Goal: Use online tool/utility: Use online tool/utility

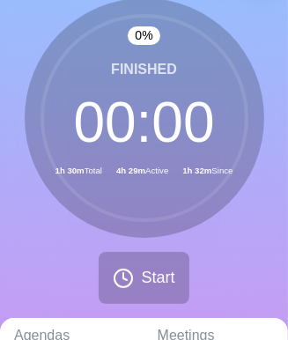
scroll to position [352, 0]
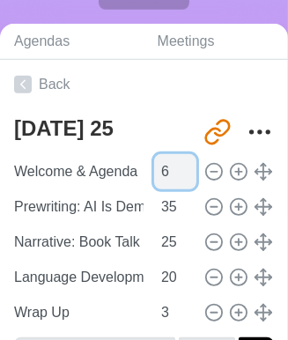
click at [178, 175] on input "6" at bounding box center [175, 171] width 42 height 35
click at [178, 175] on input "5" at bounding box center [175, 171] width 42 height 35
click at [178, 175] on input "4" at bounding box center [175, 171] width 42 height 35
click at [178, 175] on input "3" at bounding box center [175, 171] width 42 height 35
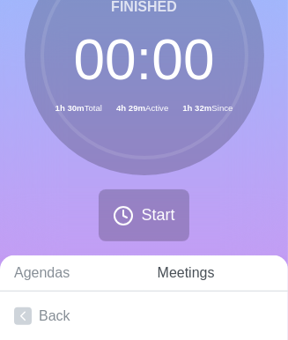
scroll to position [0, 0]
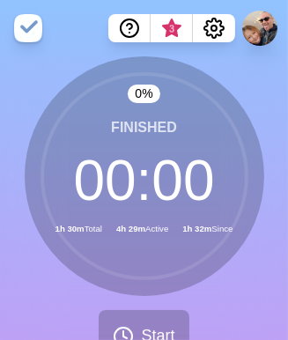
click at [271, 307] on div "0 % Finished 00 : 00 1h 30m Total 4h 29m Active 1h 32m Since Start" at bounding box center [144, 216] width 288 height 320
click at [128, 321] on button "Start" at bounding box center [144, 336] width 90 height 52
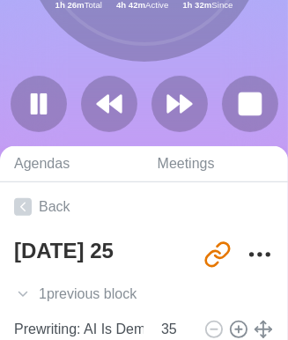
scroll to position [352, 0]
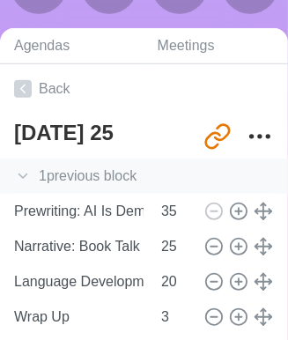
click at [28, 174] on icon at bounding box center [23, 176] width 18 height 18
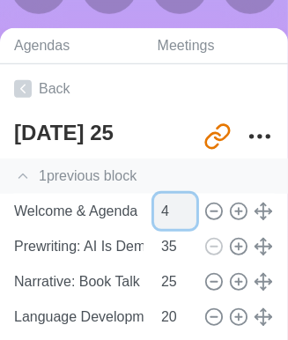
click at [179, 204] on input "4" at bounding box center [175, 211] width 42 height 35
click at [179, 204] on input "5" at bounding box center [175, 211] width 42 height 35
click at [179, 204] on input "6" at bounding box center [175, 211] width 42 height 35
type input "7"
click at [179, 204] on input "7" at bounding box center [175, 211] width 42 height 35
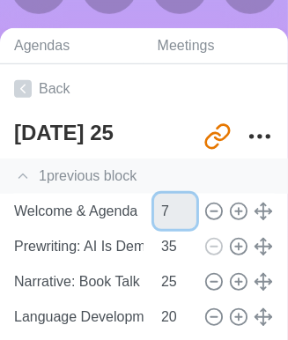
scroll to position [0, 0]
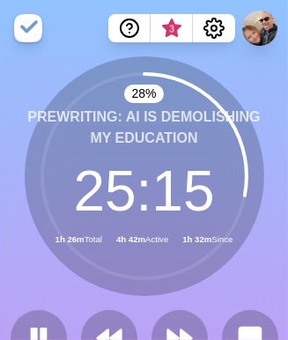
click at [246, 55] on nav "3" at bounding box center [144, 28] width 288 height 56
click at [264, 254] on div "28 % Prewriting: AI Is Demolishing My Education 25 : 13 1h 30m Total 4h 42m Act…" at bounding box center [144, 218] width 288 height 324
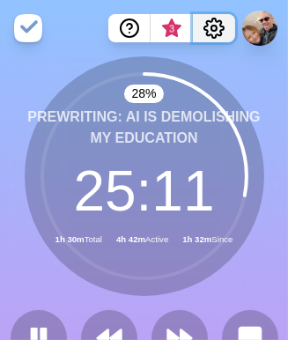
click at [220, 39] on button "Settings" at bounding box center [214, 28] width 42 height 28
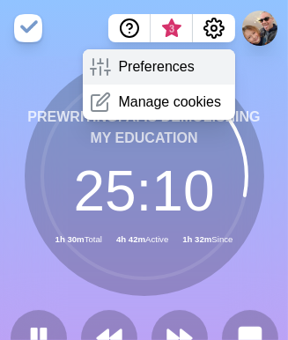
click at [120, 61] on p "Preferences" at bounding box center [156, 66] width 76 height 21
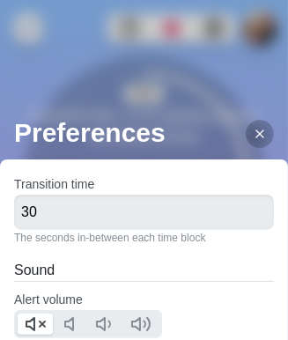
scroll to position [147, 0]
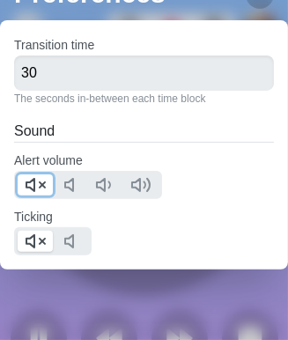
click at [30, 176] on icon at bounding box center [35, 184] width 21 height 21
click at [33, 235] on polygon at bounding box center [30, 241] width 8 height 12
click at [174, 299] on div "Preferences Transition time 30 The seconds in-between each time block Sound Ale…" at bounding box center [144, 157] width 288 height 366
click at [191, 298] on div "Preferences Transition time 30 The seconds in-between each time block Sound Ale…" at bounding box center [144, 157] width 288 height 366
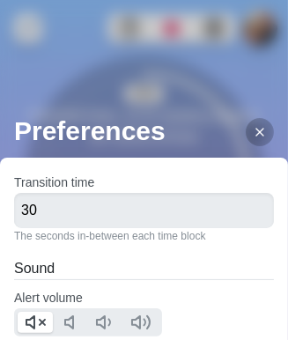
scroll to position [0, 0]
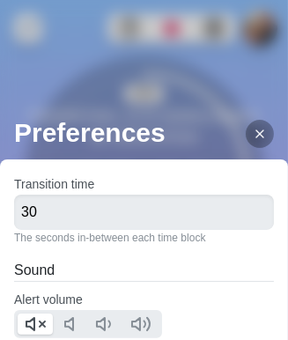
click at [253, 131] on icon at bounding box center [260, 134] width 14 height 14
